Goal: Information Seeking & Learning: Learn about a topic

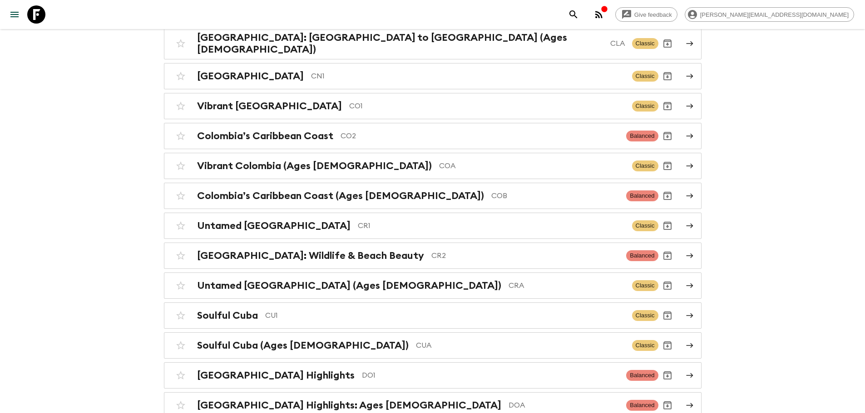
scroll to position [640, 0]
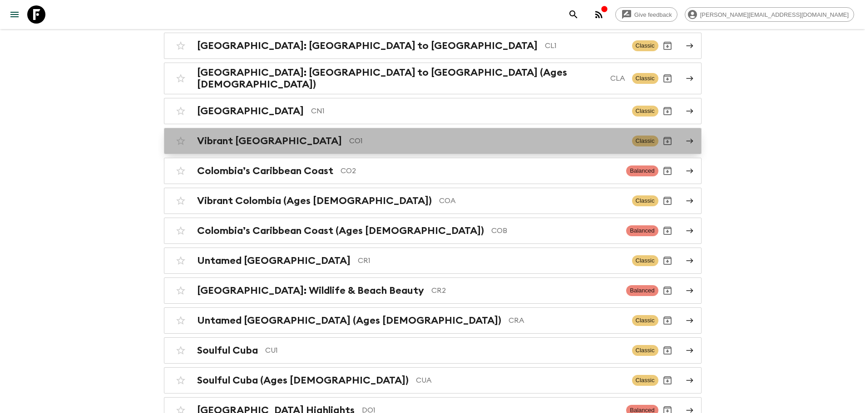
click at [560, 136] on p "CO1" at bounding box center [486, 141] width 275 height 11
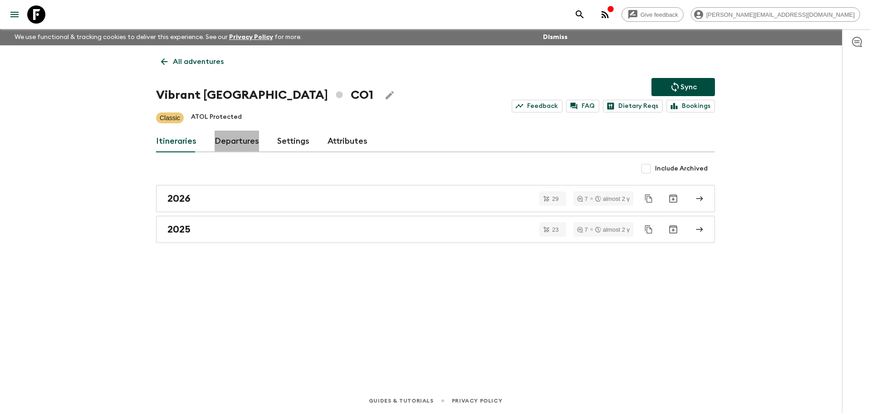
click at [231, 149] on link "Departures" at bounding box center [237, 142] width 44 height 22
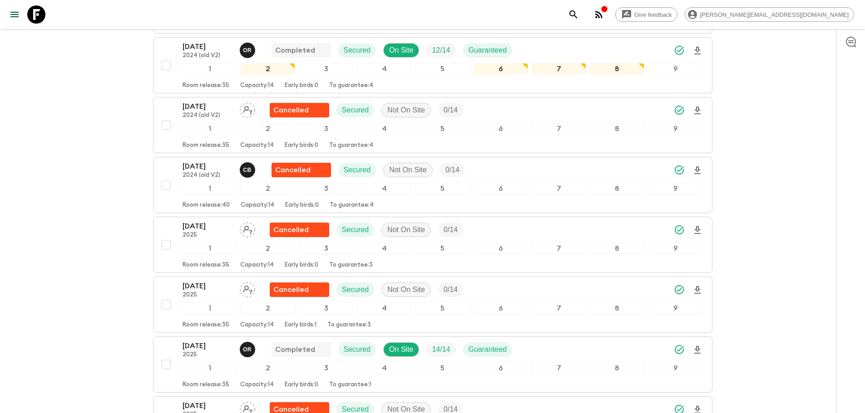
scroll to position [910, 0]
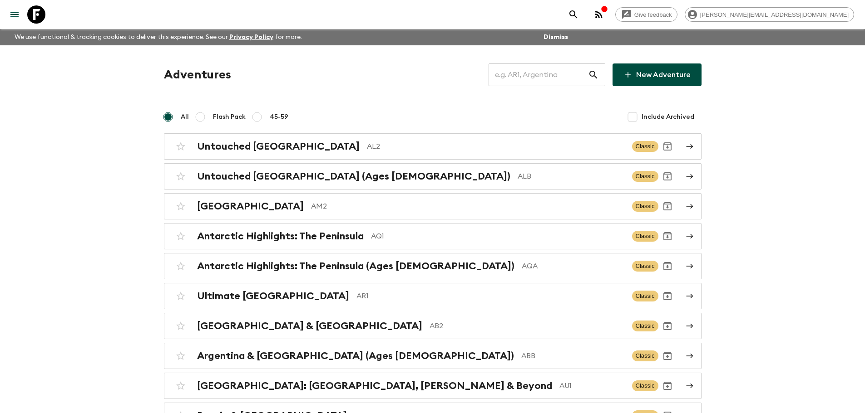
click at [530, 85] on input "text" at bounding box center [537, 74] width 99 height 25
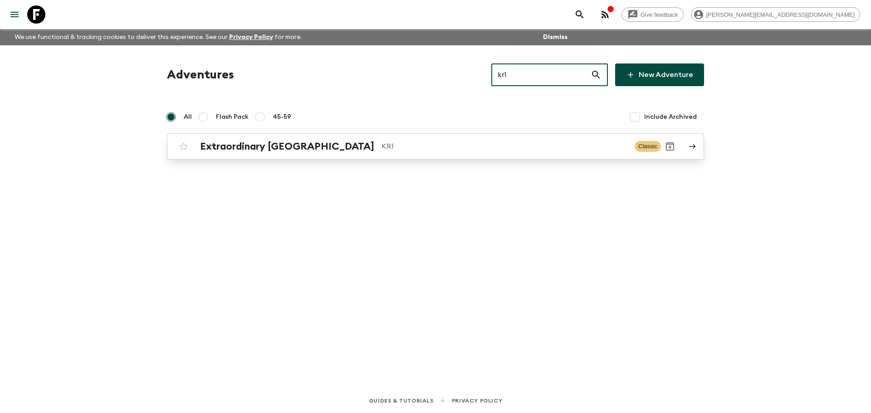
type input "kr1"
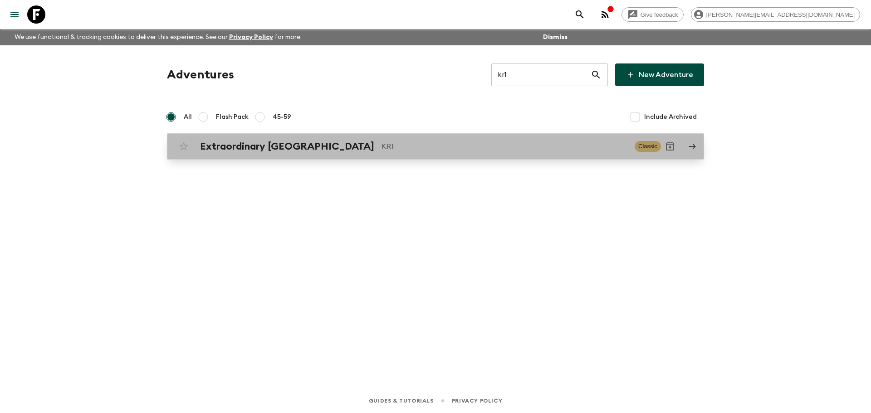
click at [356, 153] on div "Extraordinary [GEOGRAPHIC_DATA] KR1 Classic" at bounding box center [418, 147] width 487 height 18
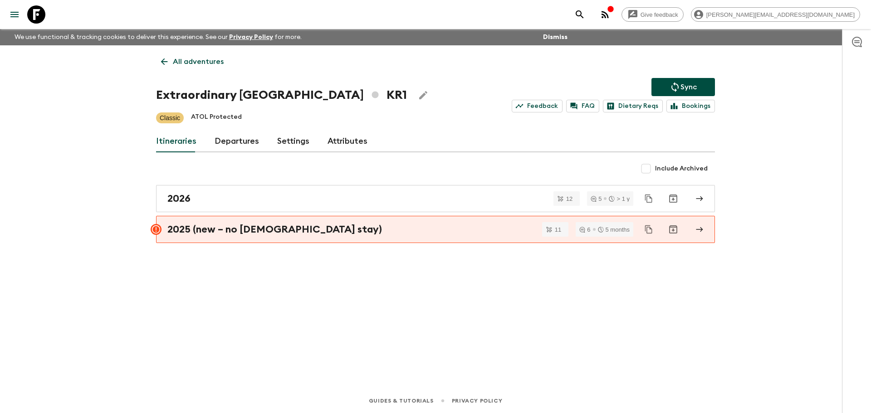
click at [236, 139] on link "Departures" at bounding box center [237, 142] width 44 height 22
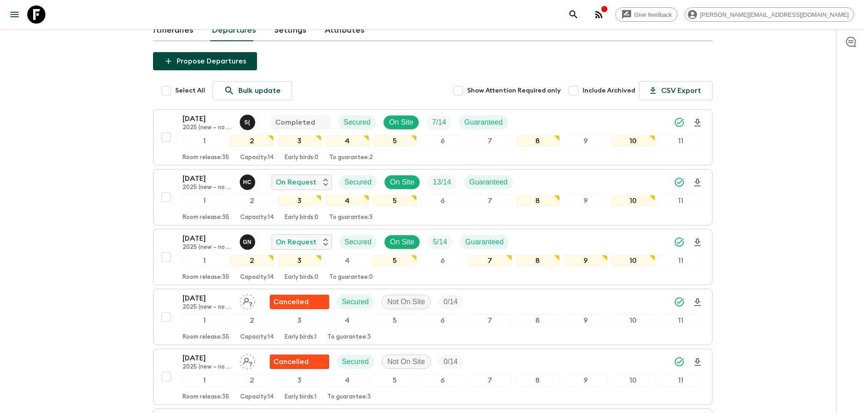
scroll to position [100, 0]
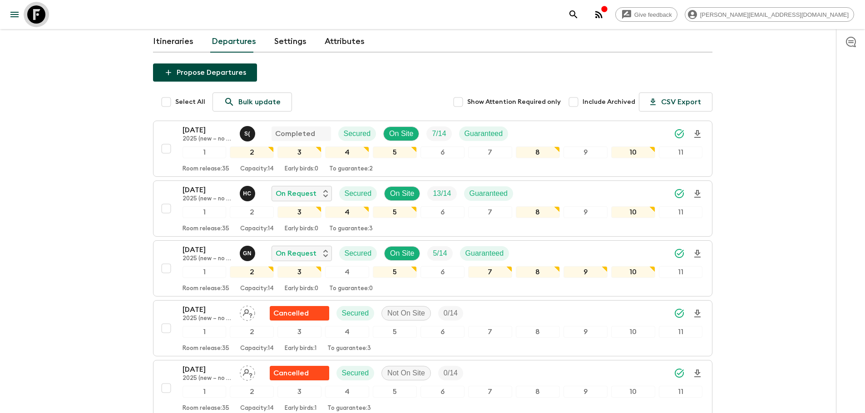
click at [39, 18] on icon at bounding box center [36, 14] width 18 height 18
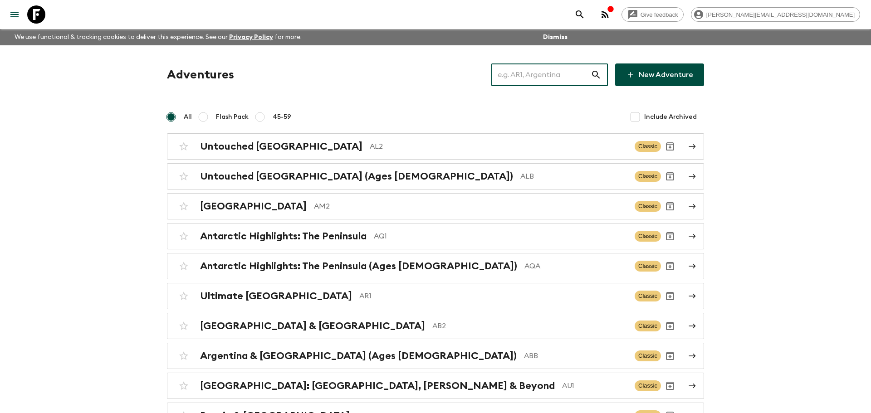
click at [575, 69] on input "text" at bounding box center [540, 74] width 99 height 25
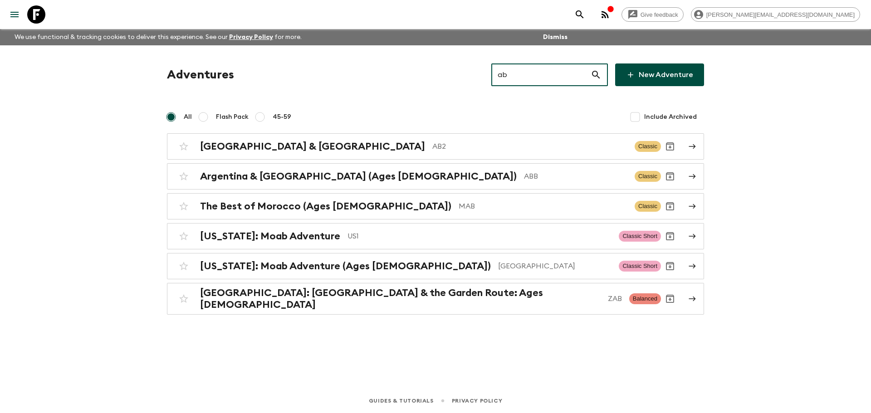
type input "ab2"
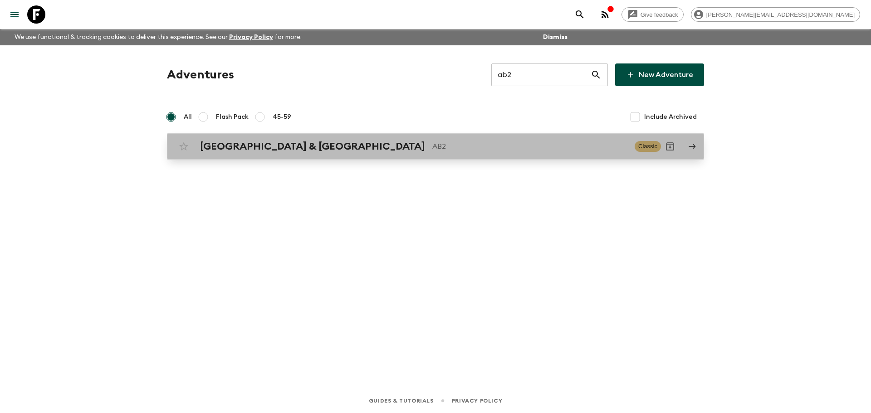
click at [373, 154] on div "Argentina & [GEOGRAPHIC_DATA] AB2 Classic" at bounding box center [418, 147] width 487 height 18
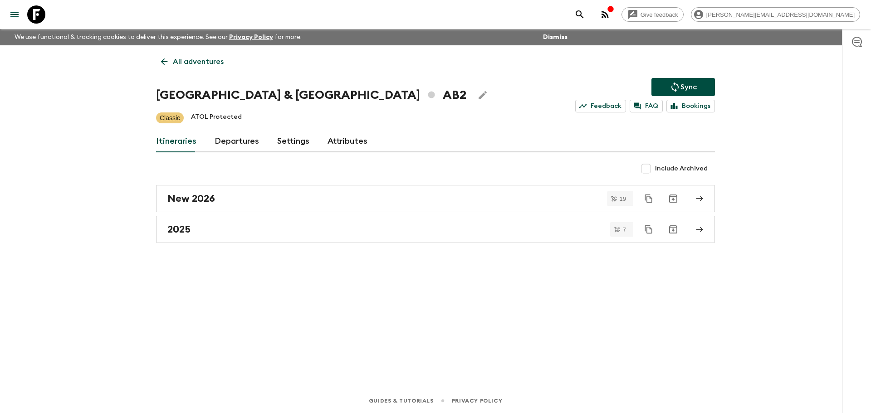
click at [242, 141] on link "Departures" at bounding box center [237, 142] width 44 height 22
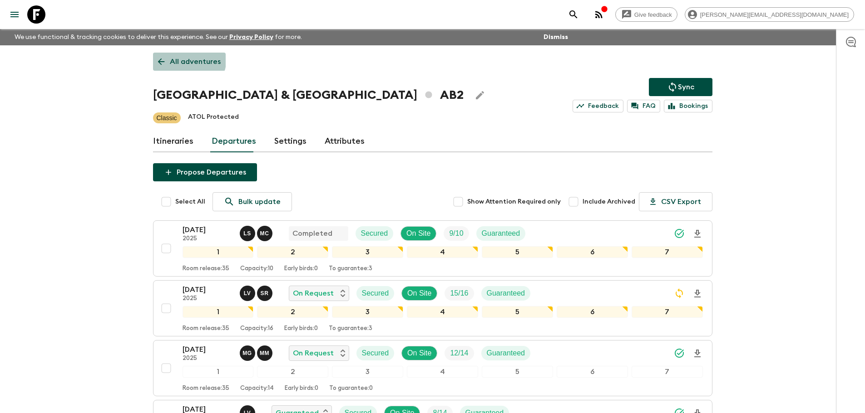
click at [178, 58] on p "All adventures" at bounding box center [195, 61] width 51 height 11
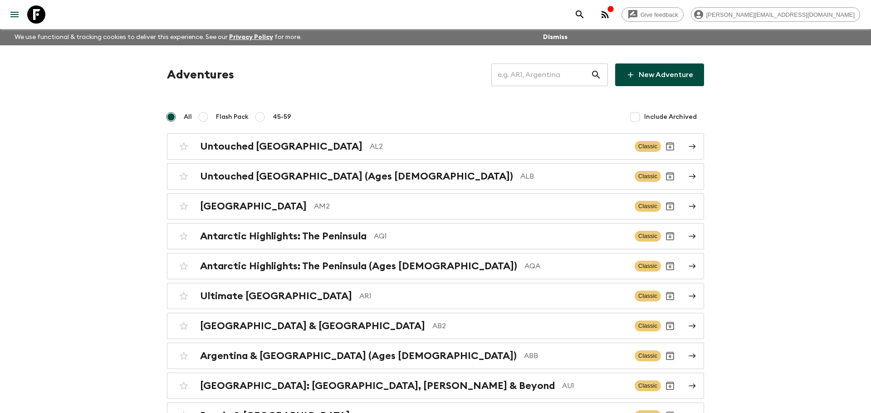
click at [596, 79] on icon at bounding box center [596, 74] width 11 height 11
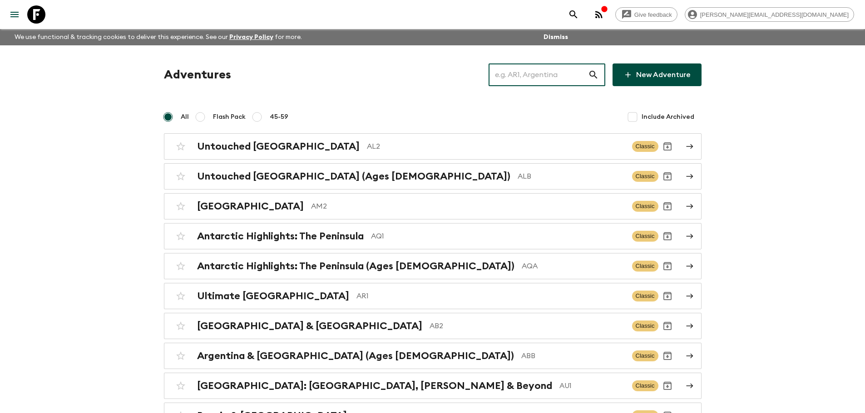
click at [549, 79] on input "text" at bounding box center [537, 74] width 99 height 25
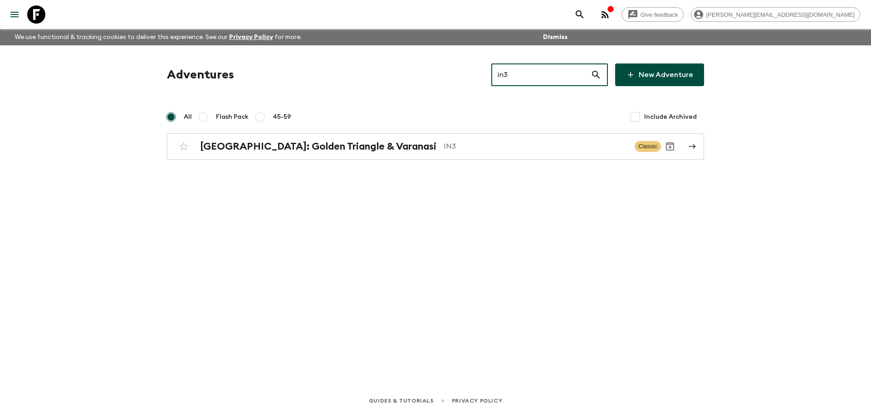
type input "in3"
click at [483, 133] on div "Adventures in3 ​ New Adventure All Flash Pack 45-59 Include Archived [GEOGRAPHI…" at bounding box center [435, 112] width 559 height 96
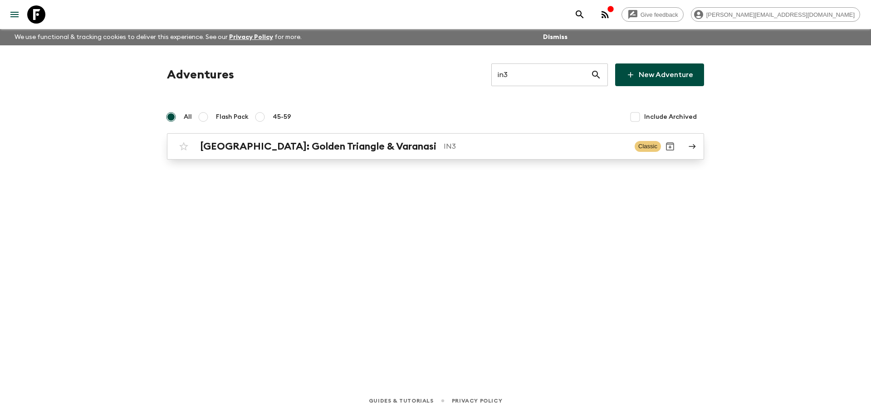
click at [462, 148] on p "IN3" at bounding box center [536, 146] width 184 height 11
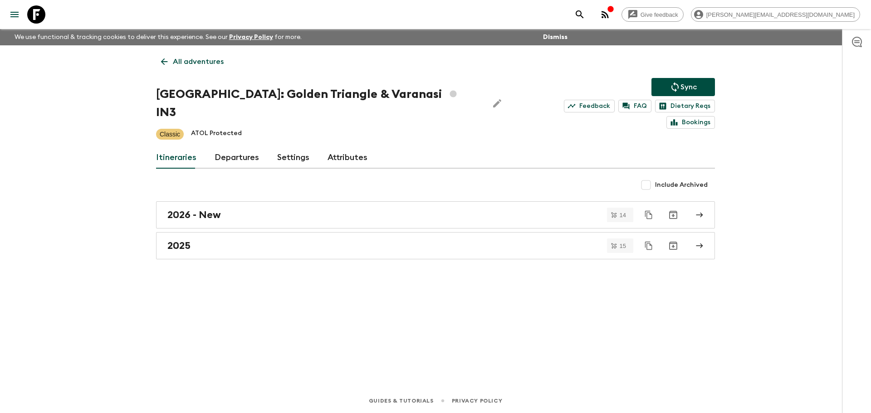
click at [248, 147] on link "Departures" at bounding box center [237, 158] width 44 height 22
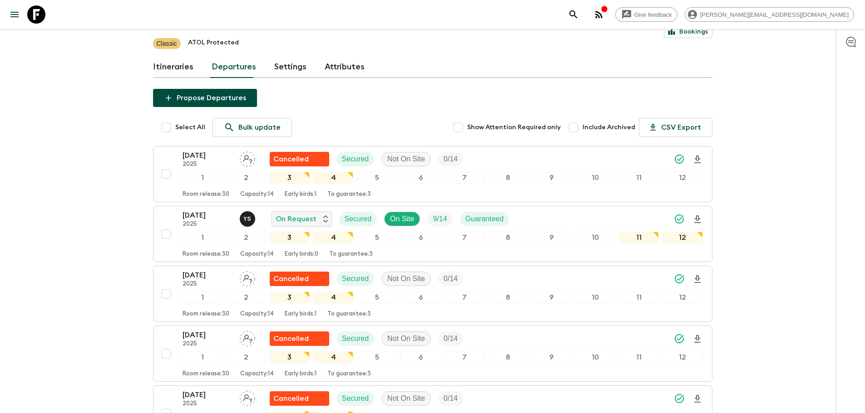
scroll to position [88, 0]
